Goal: Task Accomplishment & Management: Complete application form

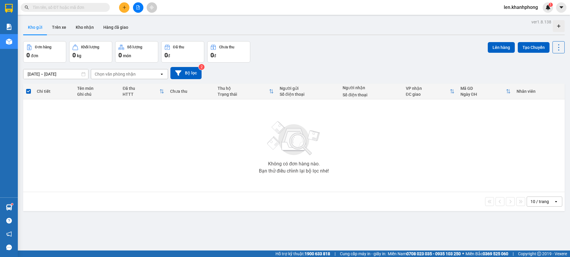
click at [51, 4] on input "text" at bounding box center [68, 7] width 70 height 7
click at [124, 9] on icon "plus" at bounding box center [124, 7] width 4 height 4
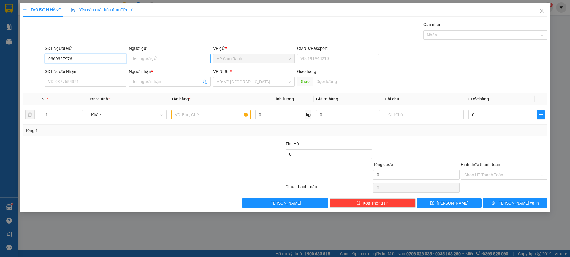
type input "0369327976"
click at [146, 56] on input "Người gửi" at bounding box center [170, 58] width 82 height 9
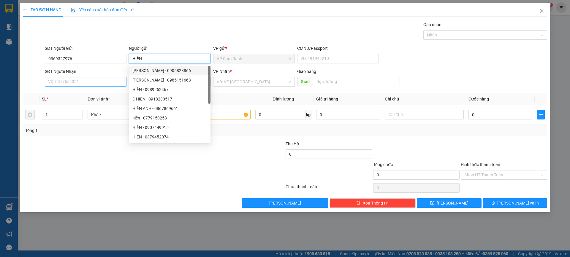
type input "HIỀN"
click at [75, 82] on input "SĐT Người Nhận" at bounding box center [86, 81] width 82 height 9
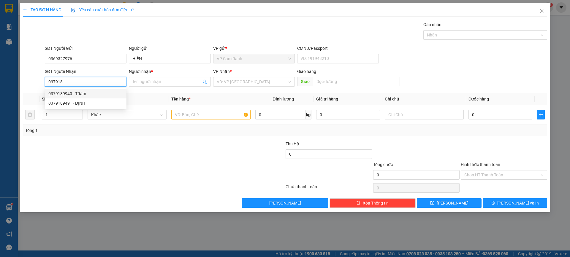
click at [68, 95] on div "0379189940 - TRâm" at bounding box center [85, 94] width 74 height 7
type input "0379189940"
type input "TRâm"
type input "0379189940"
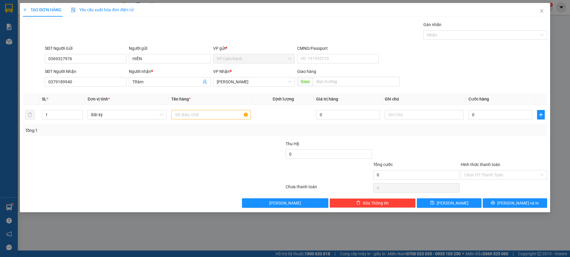
click at [166, 91] on div "Transit Pickup Surcharge Ids Transit Deliver Surcharge Ids Transit Deliver Surc…" at bounding box center [285, 114] width 524 height 187
click at [196, 116] on input "text" at bounding box center [210, 114] width 79 height 9
type input "1 BỊCH+ 1TX"
type input "2"
click at [80, 113] on icon "up" at bounding box center [80, 113] width 2 height 1
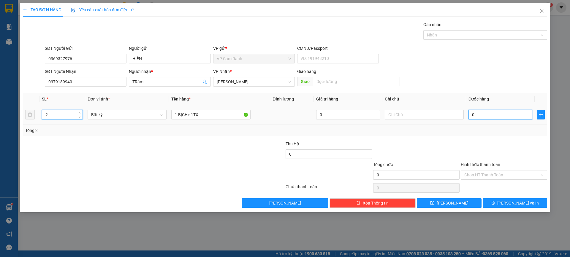
click at [483, 113] on input "0" at bounding box center [500, 114] width 64 height 9
type input "4"
type input "40"
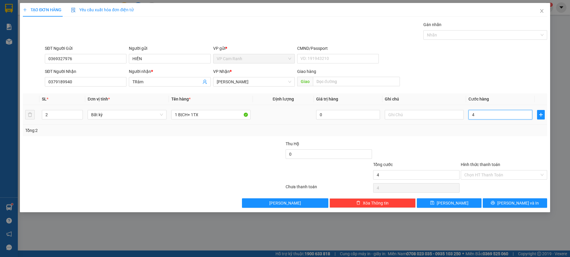
type input "40"
type input "40.000"
click at [474, 135] on div "Tổng: 2" at bounding box center [285, 130] width 524 height 11
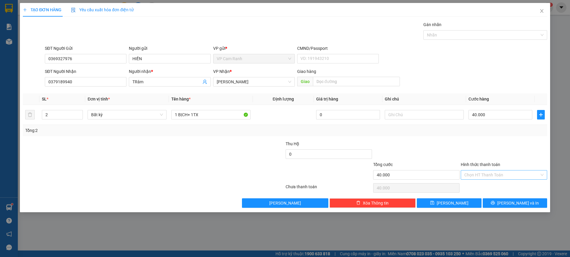
click at [516, 174] on input "Hình thức thanh toán" at bounding box center [501, 175] width 75 height 9
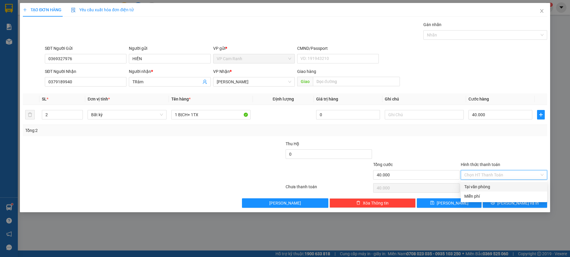
click at [486, 189] on div "Tại văn phòng" at bounding box center [503, 187] width 79 height 7
type input "0"
click at [515, 202] on span "[PERSON_NAME] và In" at bounding box center [518, 203] width 42 height 7
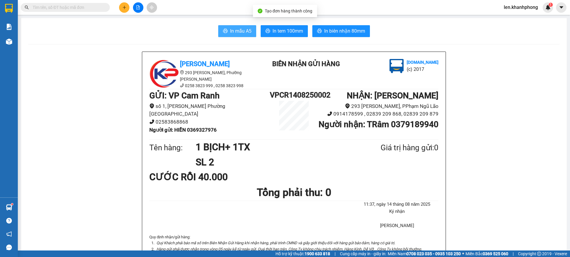
click at [240, 32] on span "In mẫu A5" at bounding box center [240, 30] width 21 height 7
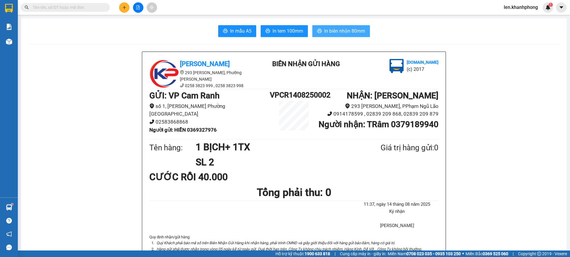
click at [345, 31] on span "In biên nhận 80mm" at bounding box center [344, 30] width 41 height 7
drag, startPoint x: 219, startPoint y: 121, endPoint x: 189, endPoint y: 121, distance: 29.7
click at [189, 126] on li "Người gửi : HIỀN 0369327976" at bounding box center [209, 130] width 120 height 8
copy b "0369327976"
click at [123, 6] on icon "plus" at bounding box center [124, 7] width 4 height 4
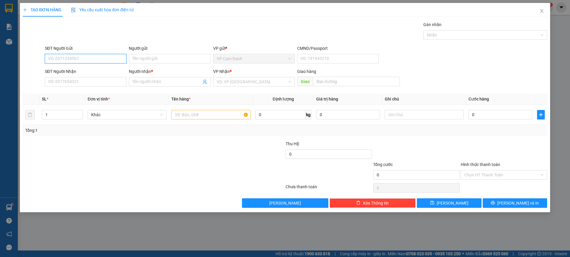
click at [96, 61] on input "SĐT Người Gửi" at bounding box center [86, 58] width 82 height 9
paste input "0369327976"
type input "0369327976"
click at [67, 74] on div "0369327976 - HIỀN" at bounding box center [85, 70] width 74 height 7
type input "HIỀN"
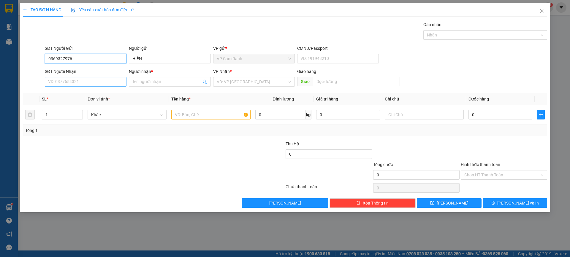
type input "0369327976"
click at [74, 82] on input "SĐT Người Nhận" at bounding box center [86, 81] width 82 height 9
type input "0389229496"
click at [145, 85] on span at bounding box center [170, 81] width 82 height 9
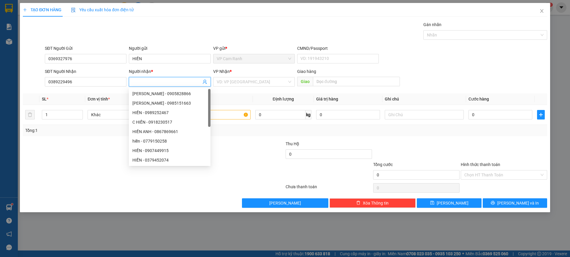
type input "A"
type input "[PERSON_NAME]"
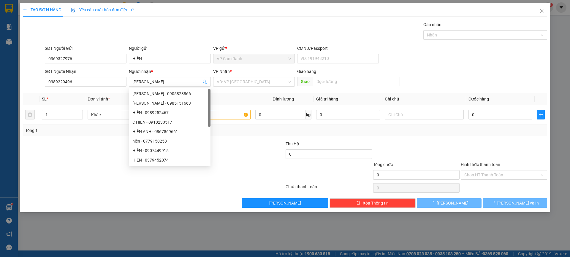
click at [251, 157] on div at bounding box center [241, 151] width 88 height 21
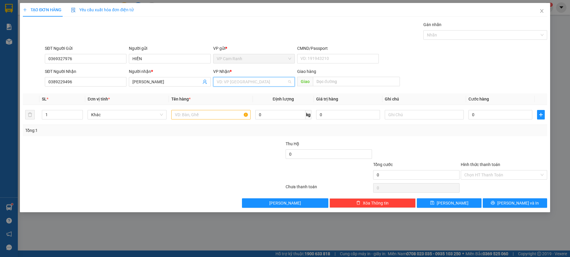
click at [270, 83] on input "search" at bounding box center [252, 81] width 70 height 9
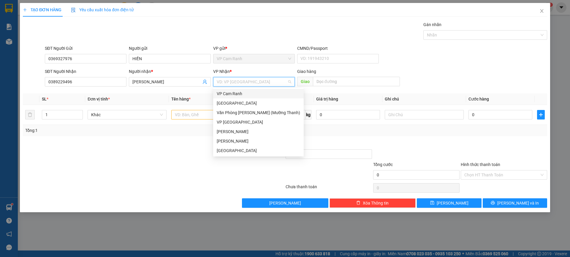
click at [239, 95] on div "VP Cam Ranh" at bounding box center [258, 94] width 83 height 7
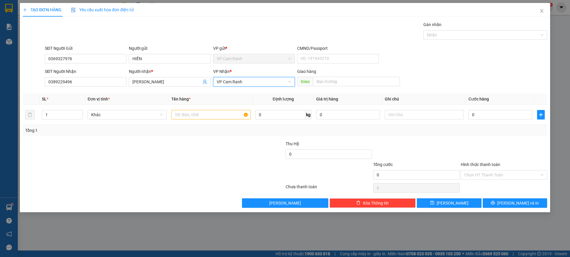
click at [191, 155] on div at bounding box center [109, 151] width 175 height 21
click at [242, 82] on span "VP Cam Ranh" at bounding box center [254, 81] width 74 height 9
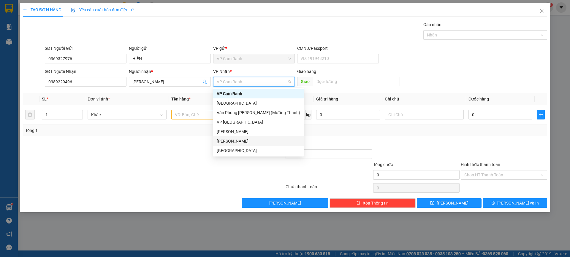
click at [236, 138] on div "[PERSON_NAME]" at bounding box center [258, 141] width 83 height 7
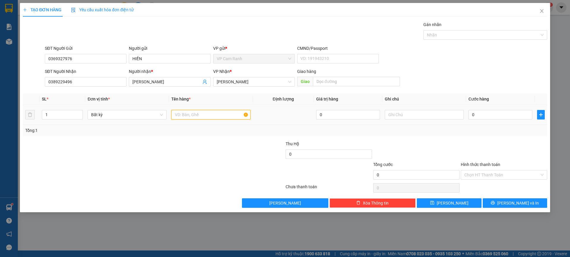
click at [202, 116] on input "text" at bounding box center [210, 114] width 79 height 9
type input "1TX"
click at [486, 117] on input "0" at bounding box center [500, 114] width 64 height 9
type input "3"
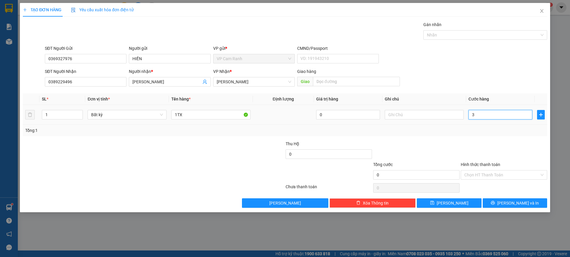
type input "3"
type input "30"
type input "30.000"
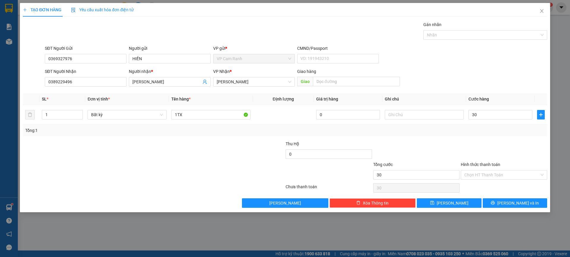
type input "30.000"
click at [488, 141] on div at bounding box center [504, 151] width 88 height 21
click at [488, 176] on input "Hình thức thanh toán" at bounding box center [501, 175] width 75 height 9
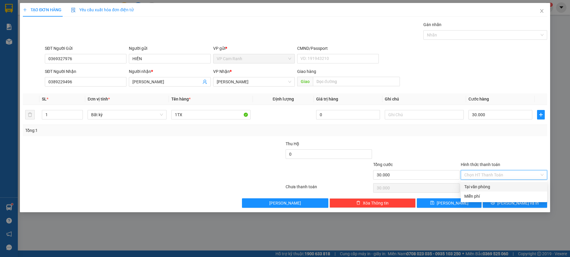
click at [485, 185] on div "Tại văn phòng" at bounding box center [503, 187] width 79 height 7
type input "0"
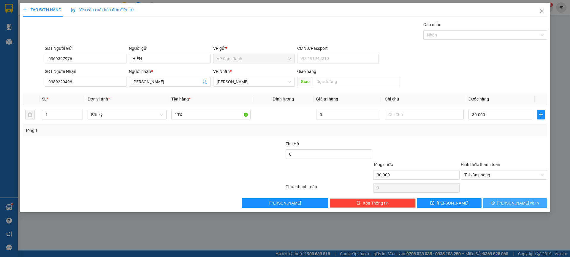
click at [502, 202] on button "[PERSON_NAME] và In" at bounding box center [515, 203] width 64 height 9
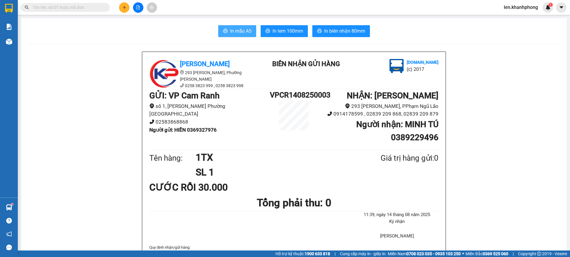
click at [242, 28] on span "In mẫu A5" at bounding box center [240, 30] width 21 height 7
click at [334, 29] on span "In biên nhận 80mm" at bounding box center [344, 30] width 41 height 7
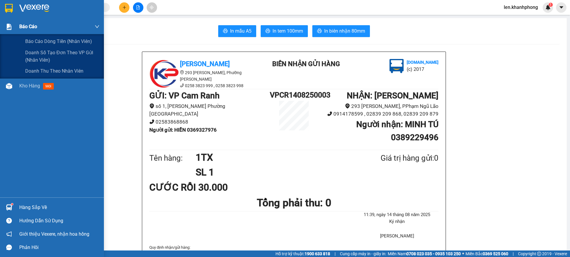
click at [12, 25] on div at bounding box center [9, 27] width 10 height 10
